Goal: Communication & Community: Connect with others

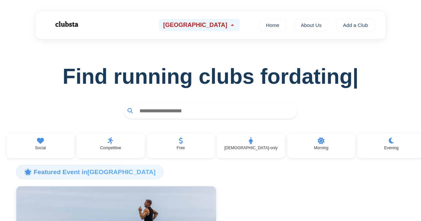
click at [212, 23] on span "[GEOGRAPHIC_DATA]" at bounding box center [195, 25] width 64 height 7
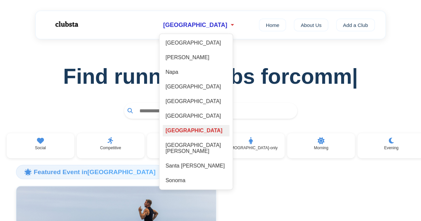
click at [207, 131] on div "[GEOGRAPHIC_DATA]" at bounding box center [196, 130] width 67 height 11
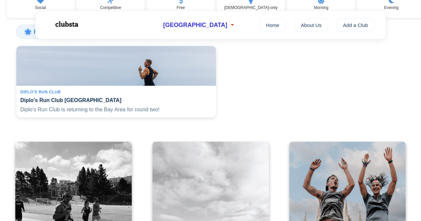
scroll to position [52, 0]
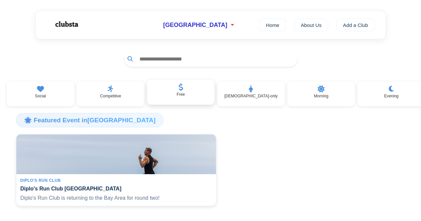
click at [172, 89] on div "Free" at bounding box center [181, 92] width 68 height 25
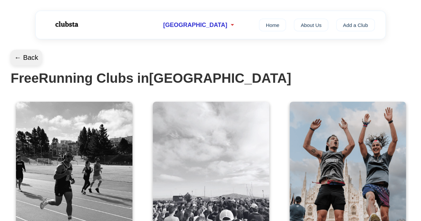
click at [30, 55] on button "← Back" at bounding box center [26, 58] width 32 height 16
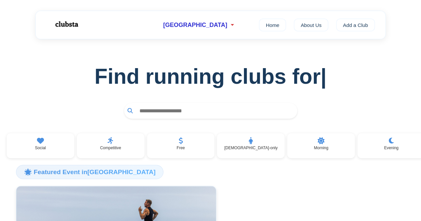
scroll to position [52, 0]
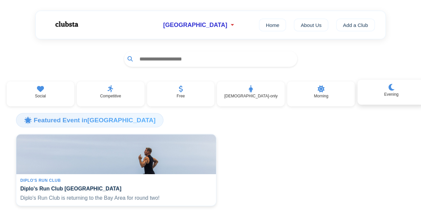
click at [403, 97] on div "Evening" at bounding box center [391, 92] width 68 height 25
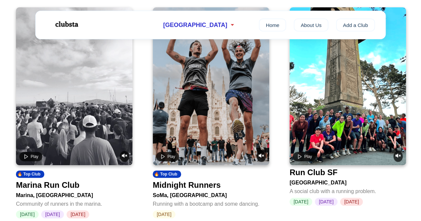
scroll to position [94, 0]
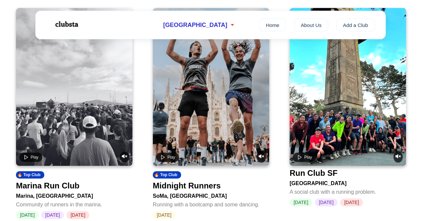
click at [346, 118] on video at bounding box center [347, 87] width 116 height 158
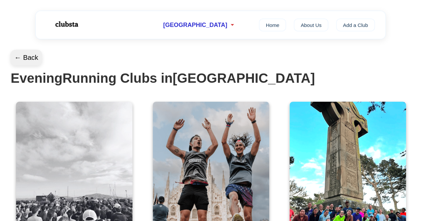
click at [17, 55] on button "← Back" at bounding box center [26, 58] width 32 height 16
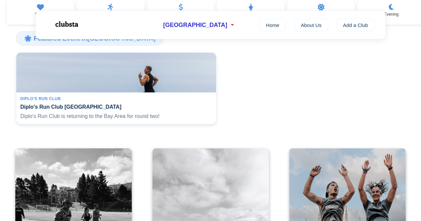
scroll to position [121, 0]
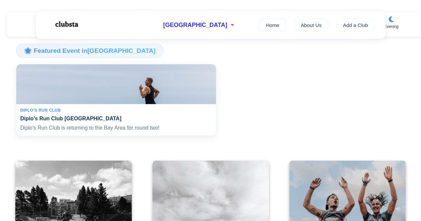
click at [159, 105] on img at bounding box center [116, 84] width 206 height 41
click at [171, 81] on img at bounding box center [116, 84] width 206 height 41
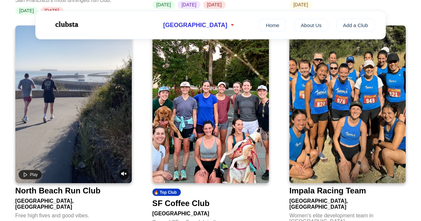
scroll to position [490, 0]
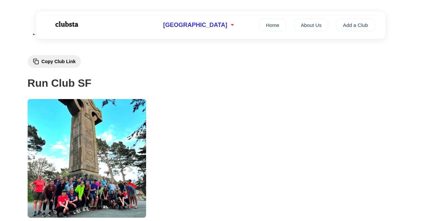
scroll to position [12, 0]
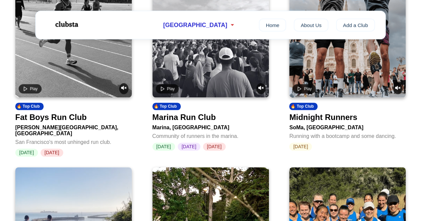
scroll to position [343, 0]
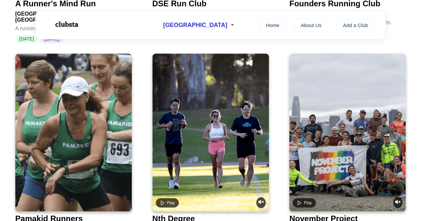
scroll to position [1567, 0]
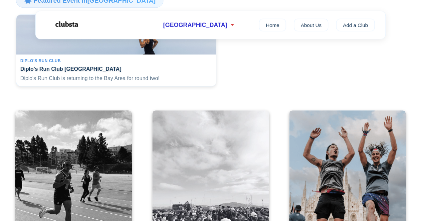
scroll to position [172, 0]
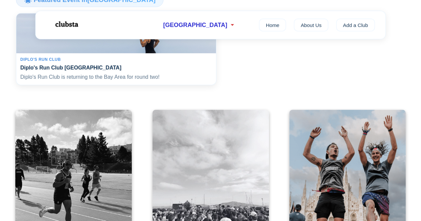
click at [78, 71] on h4 "Diplo's Run Club [GEOGRAPHIC_DATA]" at bounding box center [116, 68] width 192 height 6
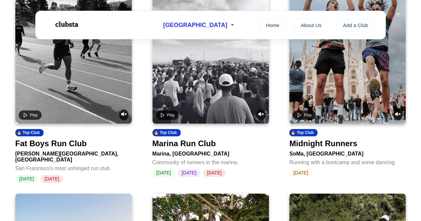
scroll to position [317, 0]
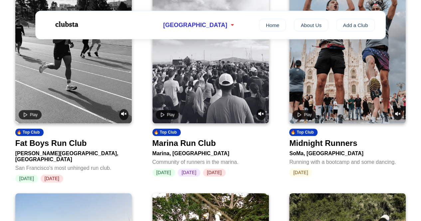
click at [363, 83] on video at bounding box center [347, 44] width 116 height 158
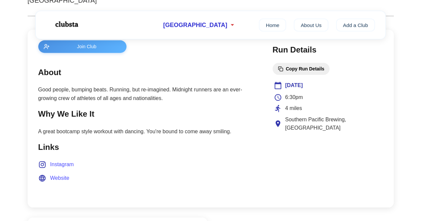
scroll to position [258, 0]
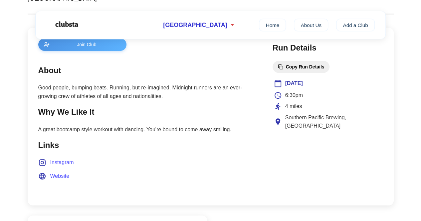
click at [66, 166] on span "Instagram" at bounding box center [62, 162] width 24 height 9
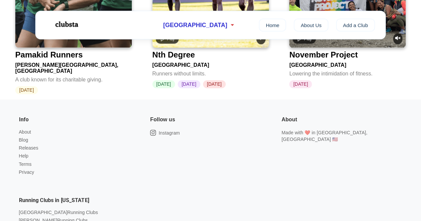
scroll to position [1742, 0]
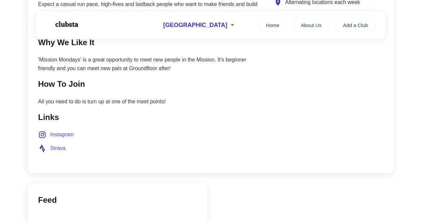
scroll to position [375, 0]
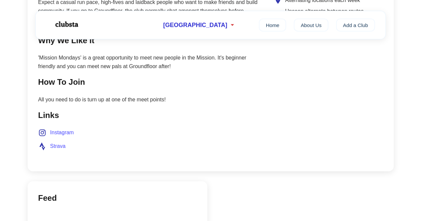
click at [67, 133] on span "Instagram" at bounding box center [62, 132] width 24 height 9
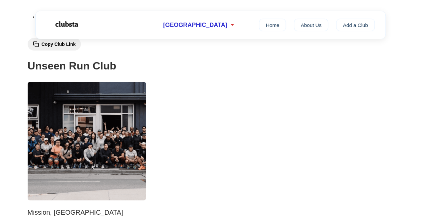
scroll to position [135, 0]
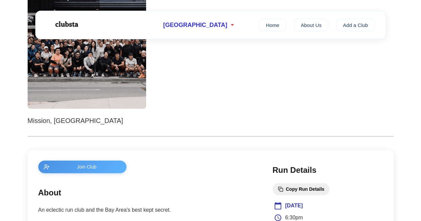
click at [86, 168] on span "Join Club" at bounding box center [86, 166] width 69 height 5
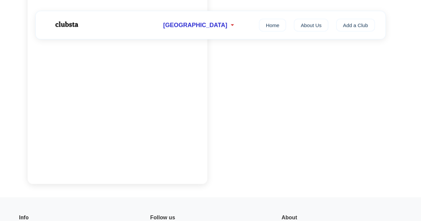
scroll to position [584, 0]
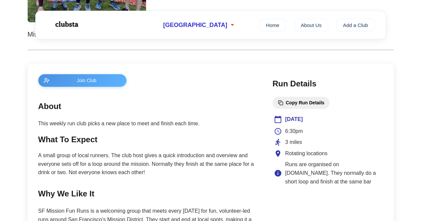
scroll to position [187, 0]
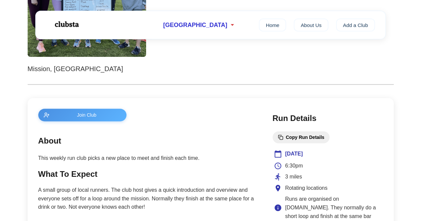
click at [73, 22] on img at bounding box center [66, 25] width 42 height 18
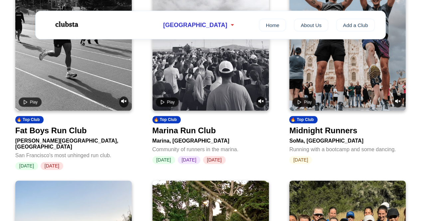
scroll to position [333, 0]
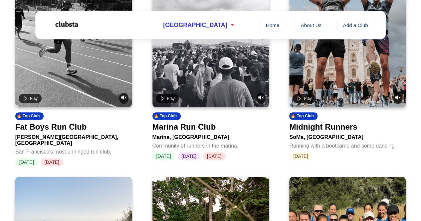
click at [214, 88] on video at bounding box center [210, 28] width 116 height 158
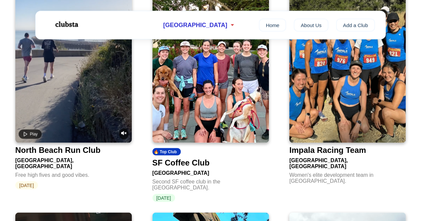
scroll to position [540, 0]
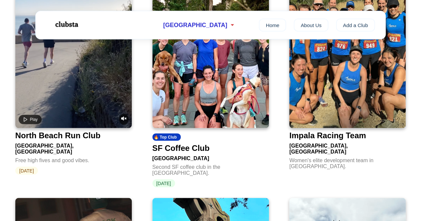
click at [82, 135] on div "North Beach Run Club" at bounding box center [57, 135] width 85 height 9
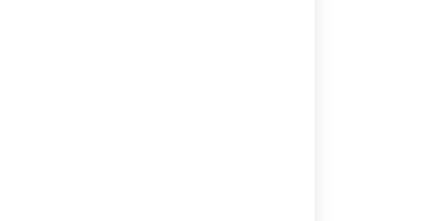
scroll to position [470, 0]
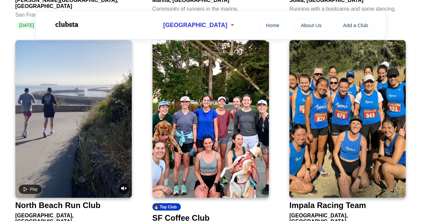
scroll to position [540, 0]
